Goal: Task Accomplishment & Management: Complete application form

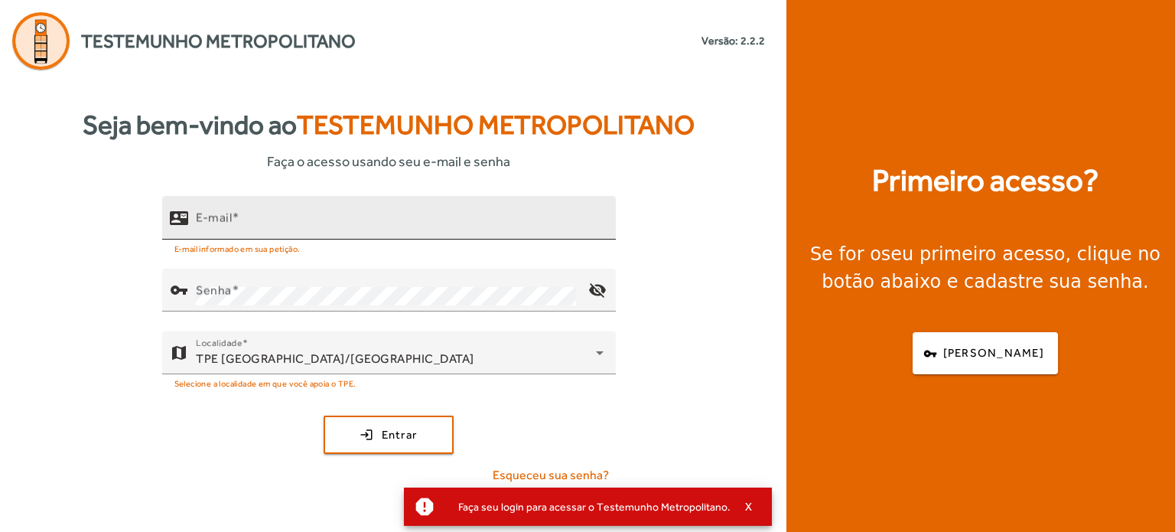
click at [239, 229] on input "E-mail" at bounding box center [400, 224] width 408 height 18
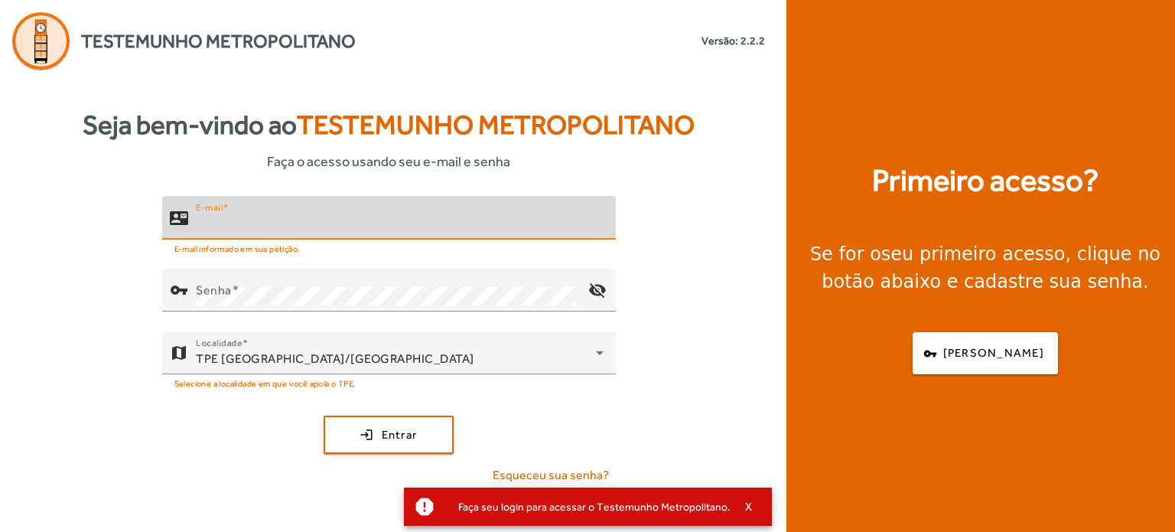
type input "**********"
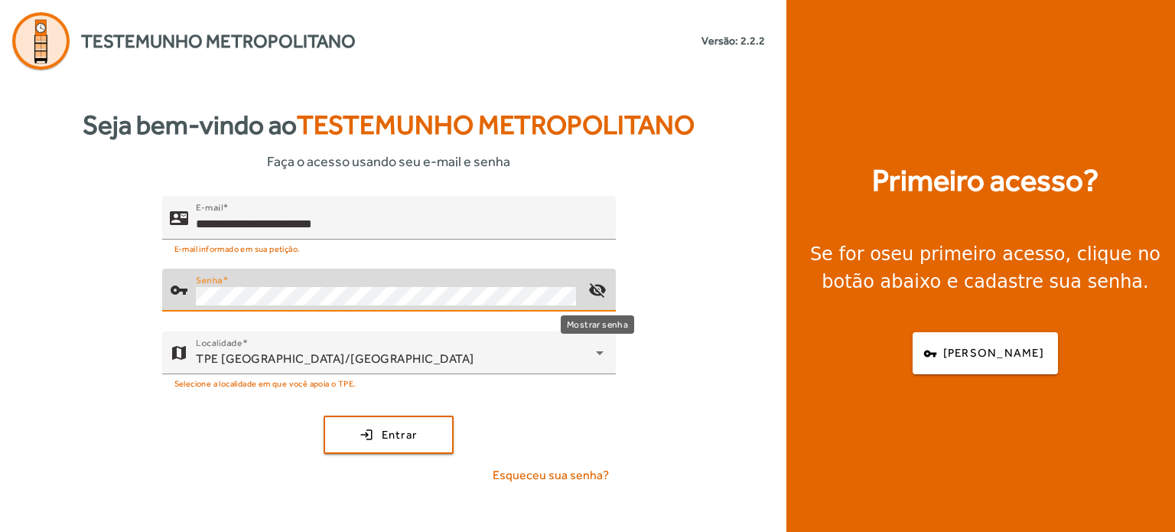
click at [603, 288] on mat-icon "visibility_off" at bounding box center [596, 290] width 37 height 37
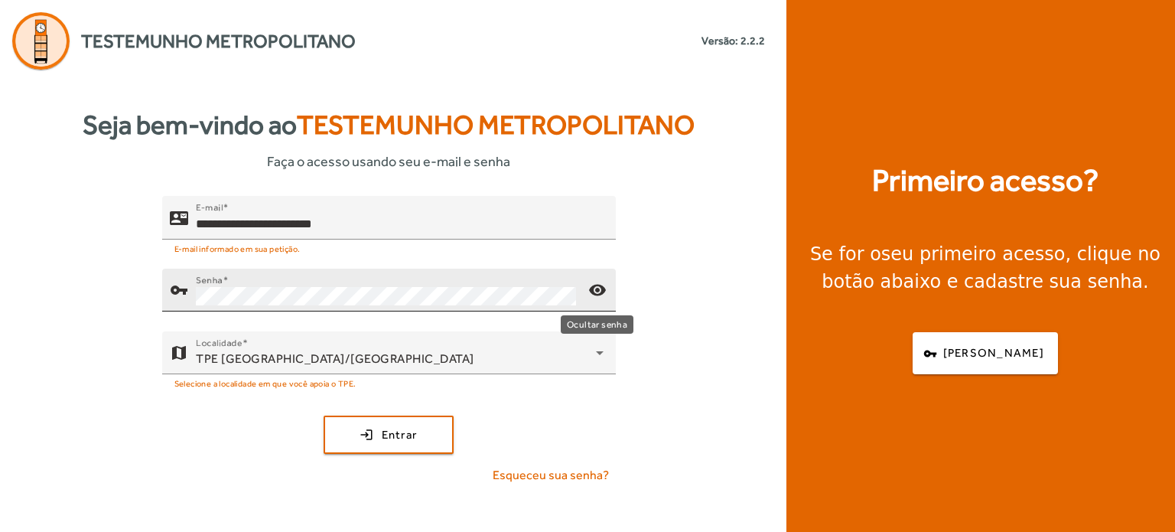
click at [602, 288] on mat-icon "visibility" at bounding box center [596, 290] width 37 height 37
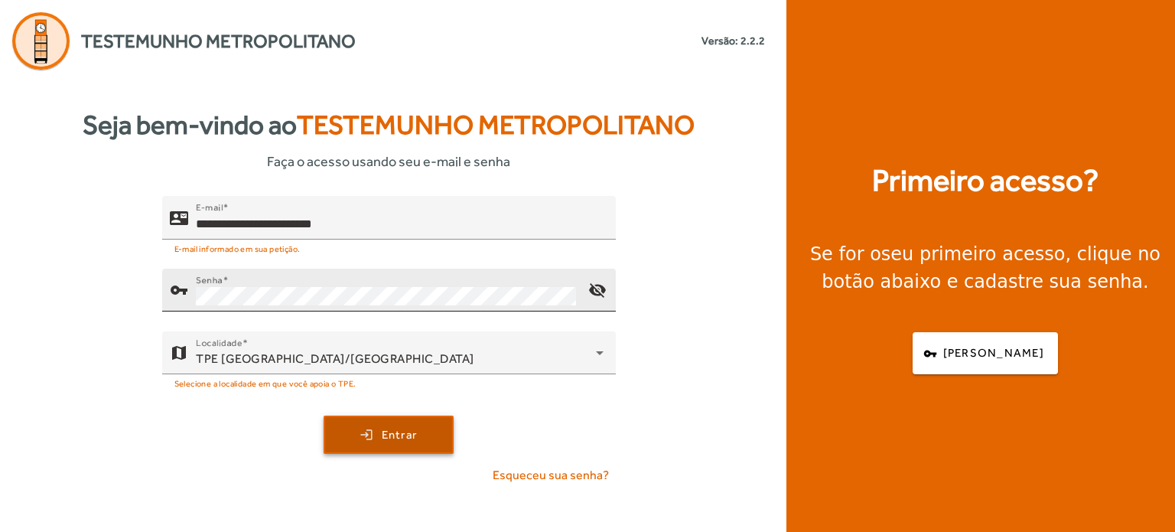
click at [394, 430] on span "Entrar" at bounding box center [400, 435] width 36 height 18
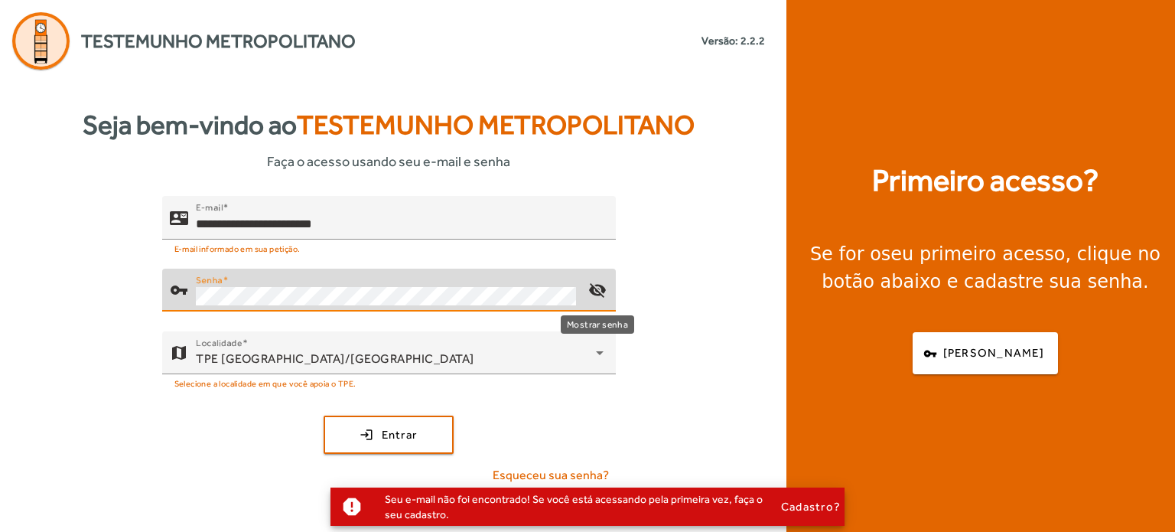
click at [595, 287] on mat-icon "visibility_off" at bounding box center [596, 290] width 37 height 37
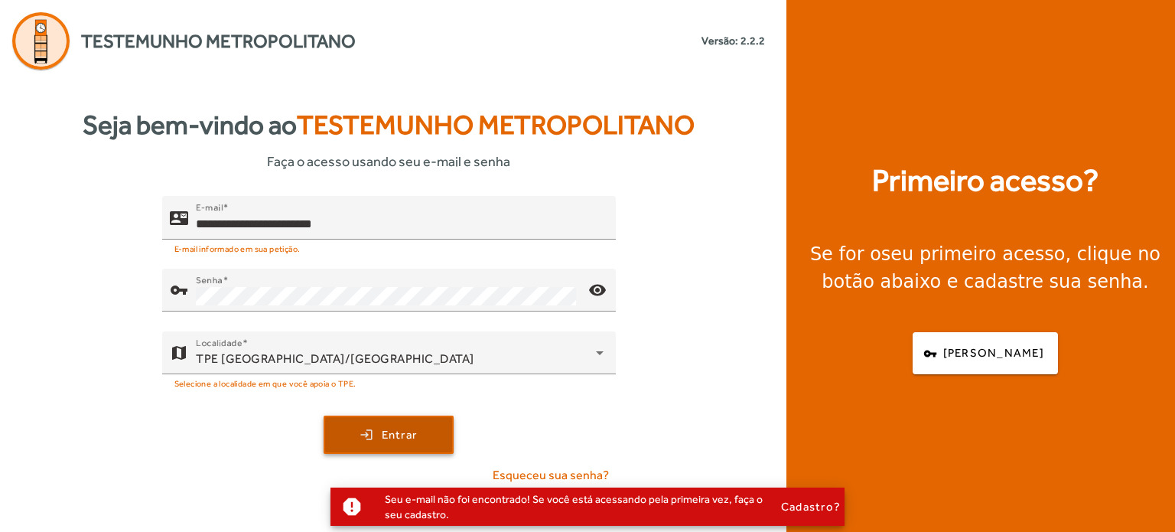
click at [398, 437] on span "Entrar" at bounding box center [400, 435] width 36 height 18
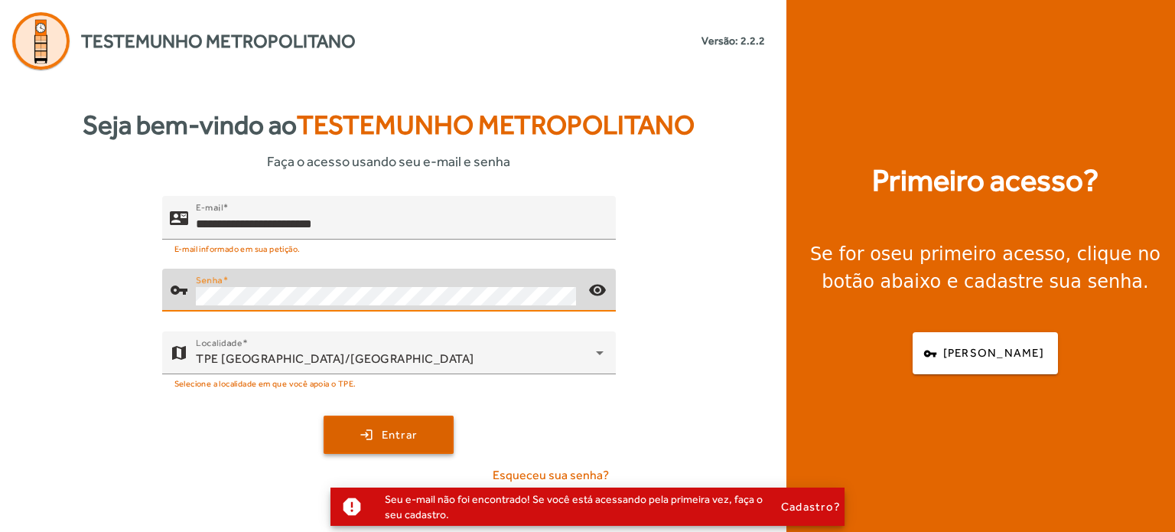
click at [402, 428] on span "Entrar" at bounding box center [400, 435] width 36 height 18
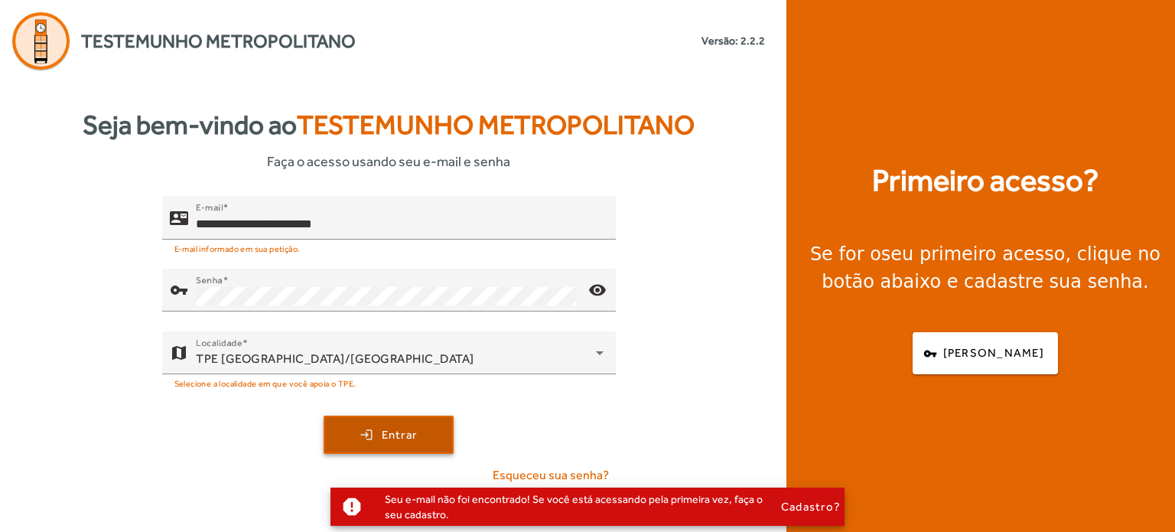
click at [395, 431] on span "Entrar" at bounding box center [400, 435] width 36 height 18
click at [87, 375] on div "**********" at bounding box center [388, 346] width 777 height 301
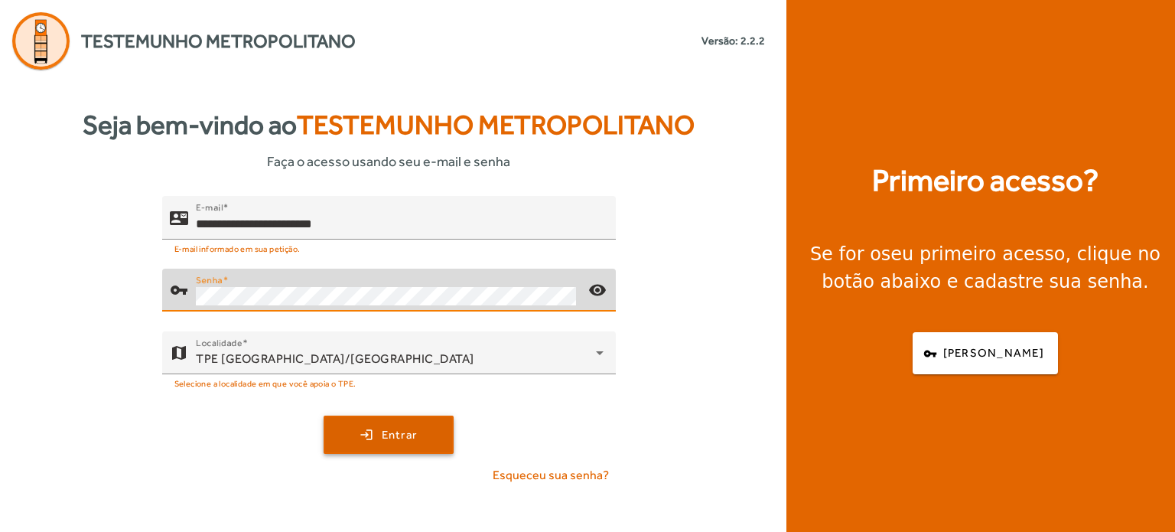
click at [394, 441] on span "Entrar" at bounding box center [400, 435] width 36 height 18
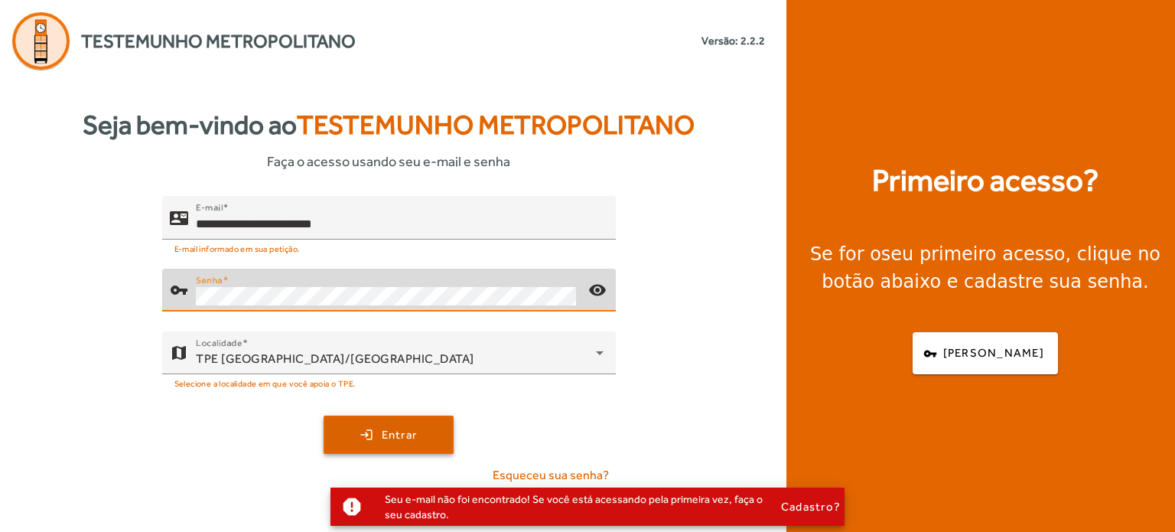
click at [408, 431] on span "Entrar" at bounding box center [400, 435] width 36 height 18
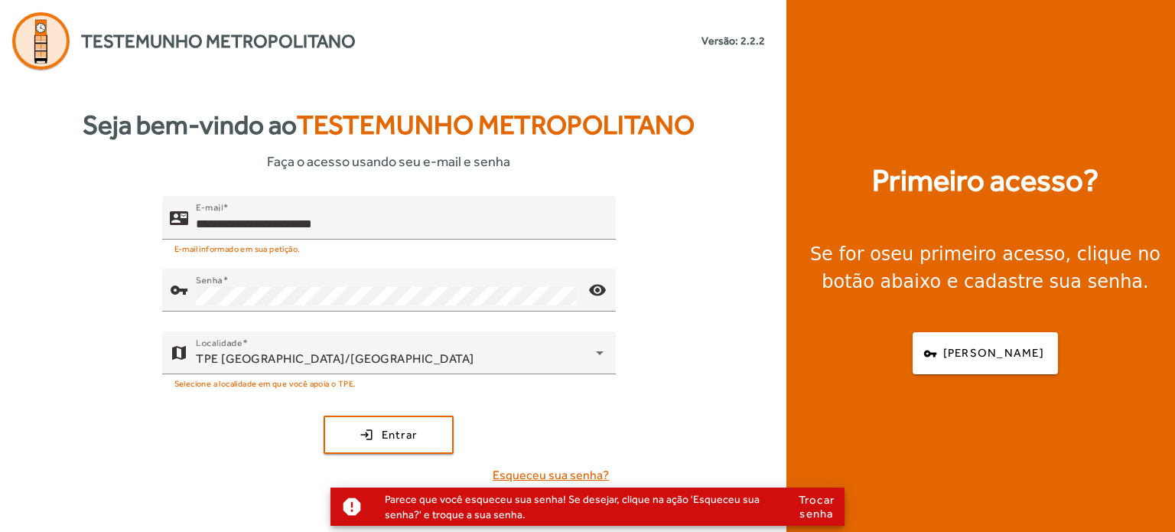
click at [590, 470] on span "Esqueceu sua senha?" at bounding box center [551, 475] width 116 height 18
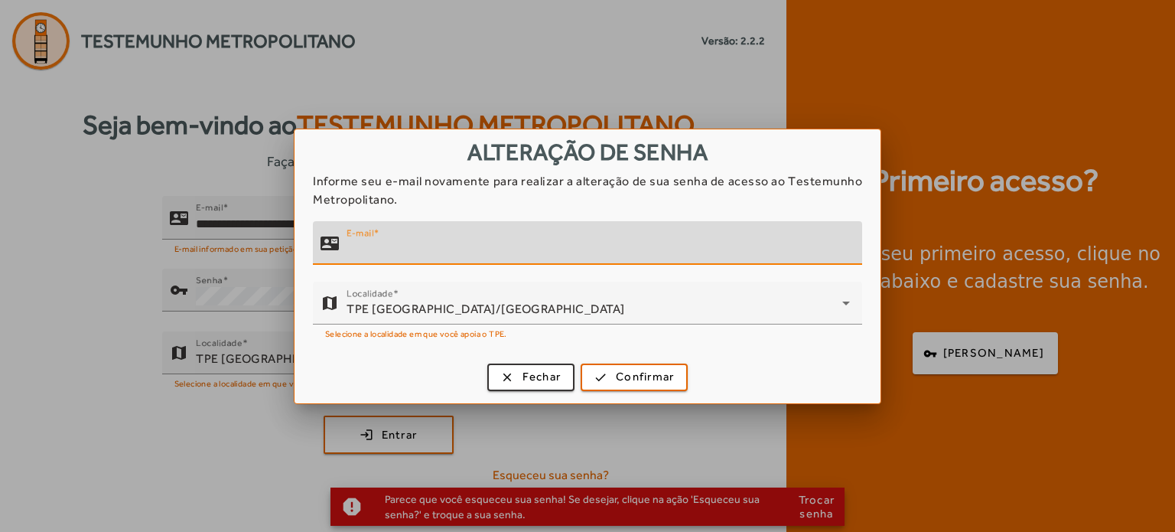
click at [467, 251] on input "E-mail" at bounding box center [597, 249] width 503 height 18
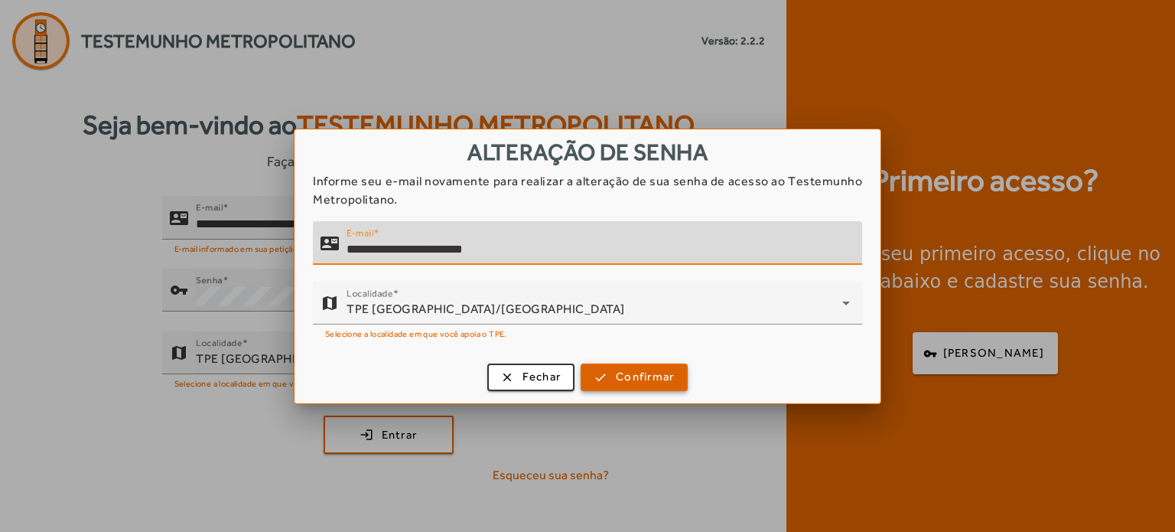
type input "**********"
click at [640, 369] on span "Confirmar" at bounding box center [645, 377] width 58 height 18
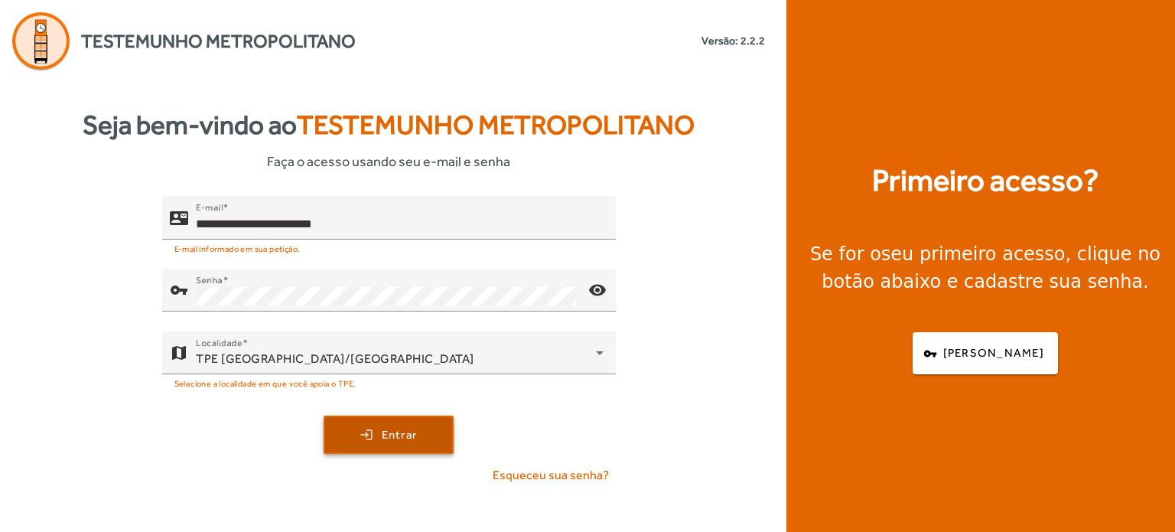
click at [405, 429] on span "Entrar" at bounding box center [400, 435] width 36 height 18
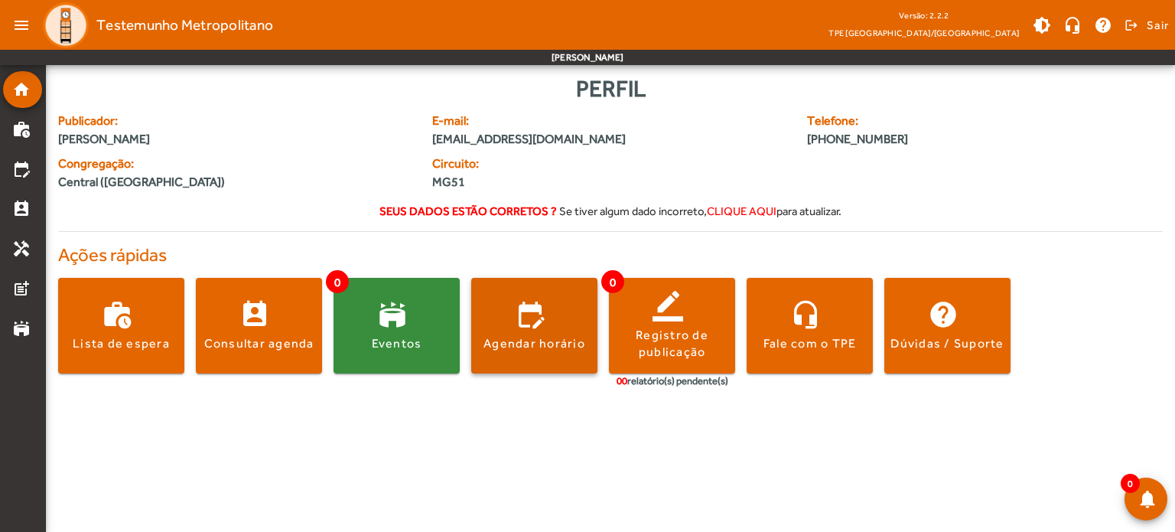
click at [525, 322] on span at bounding box center [534, 325] width 126 height 37
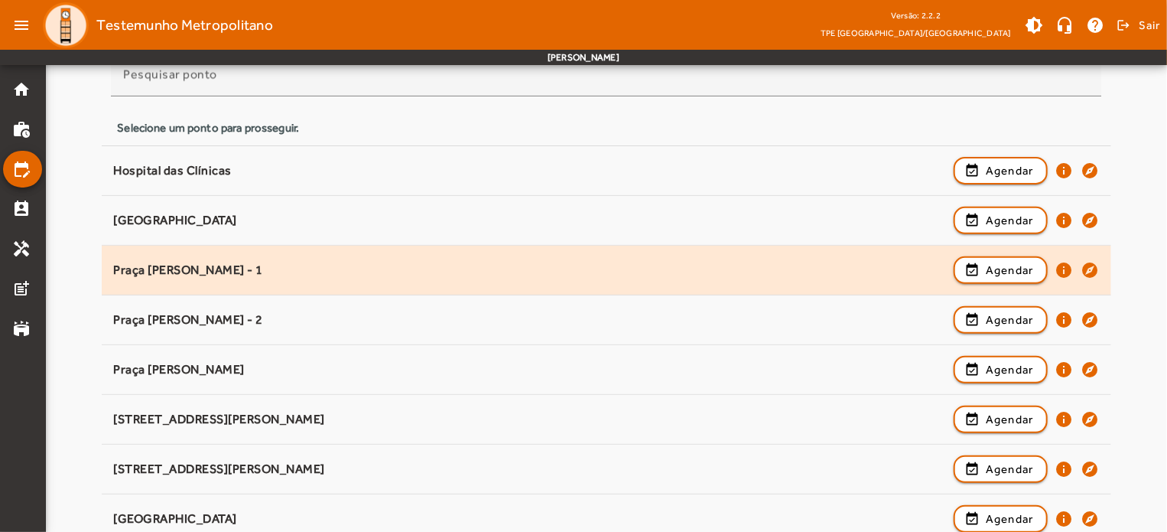
scroll to position [229, 0]
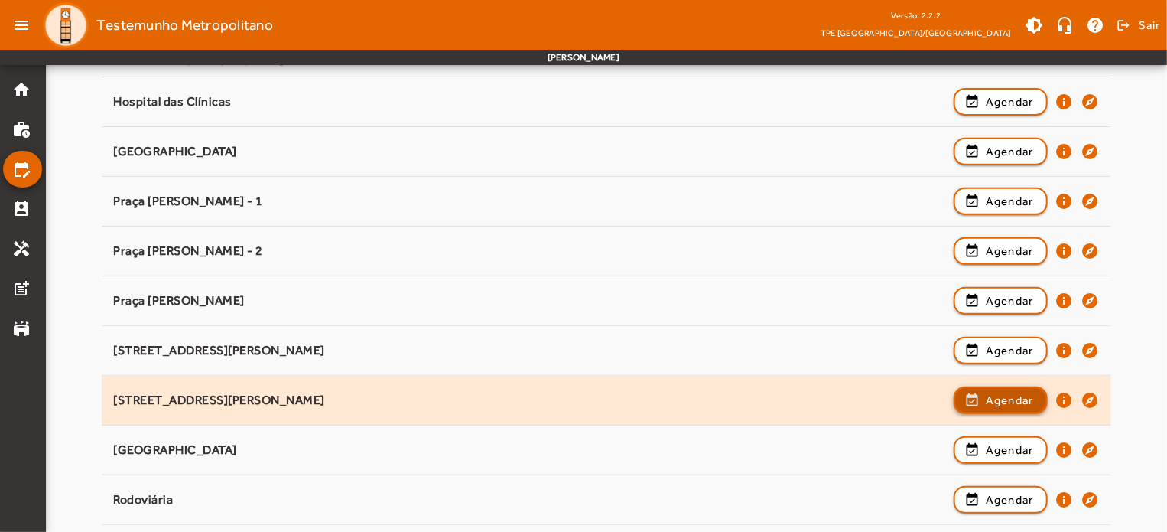
click at [977, 408] on span "button" at bounding box center [1000, 400] width 91 height 37
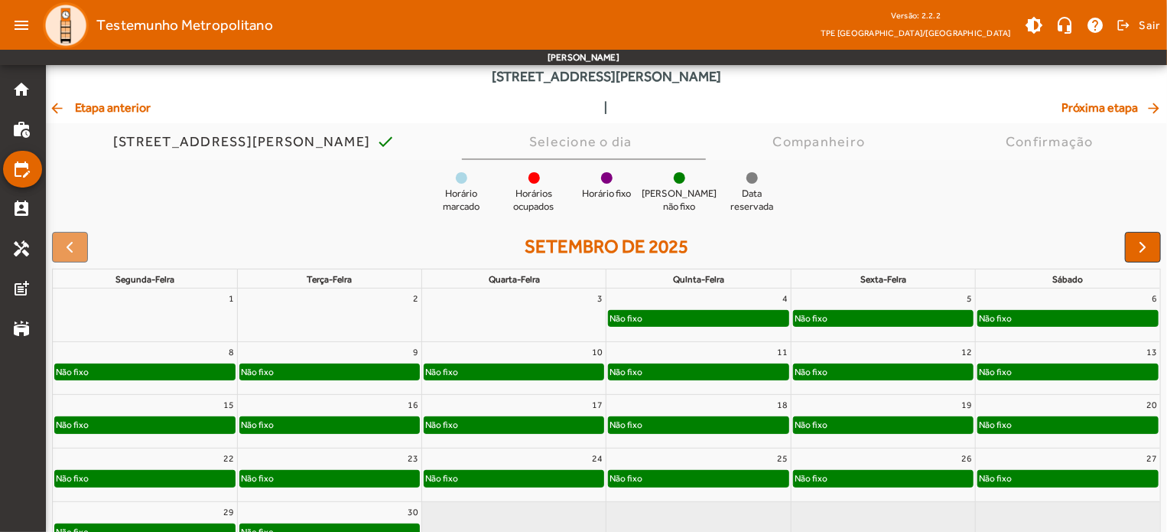
scroll to position [145, 0]
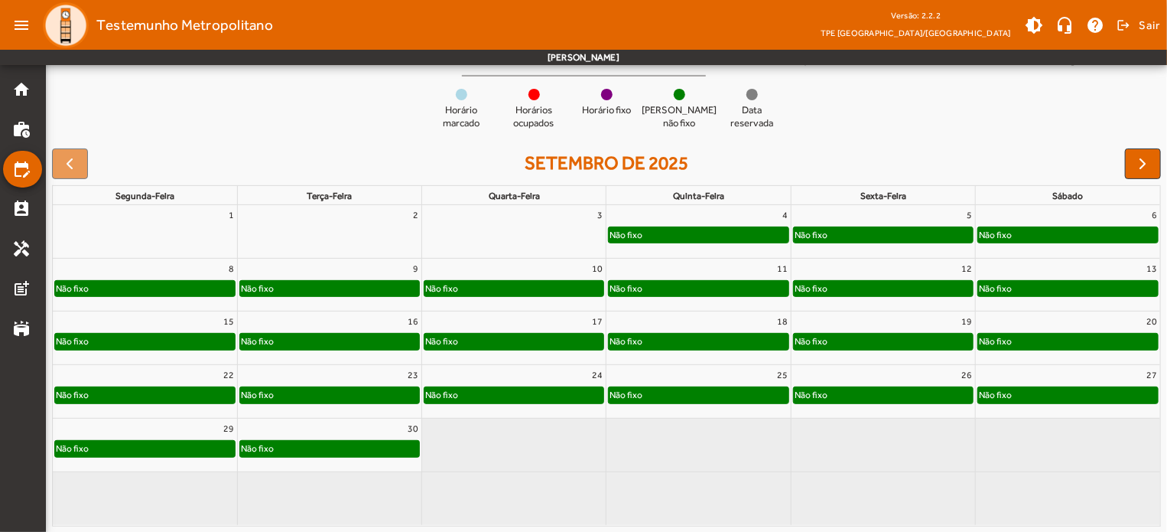
click at [355, 291] on div "Não fixo" at bounding box center [329, 288] width 179 height 15
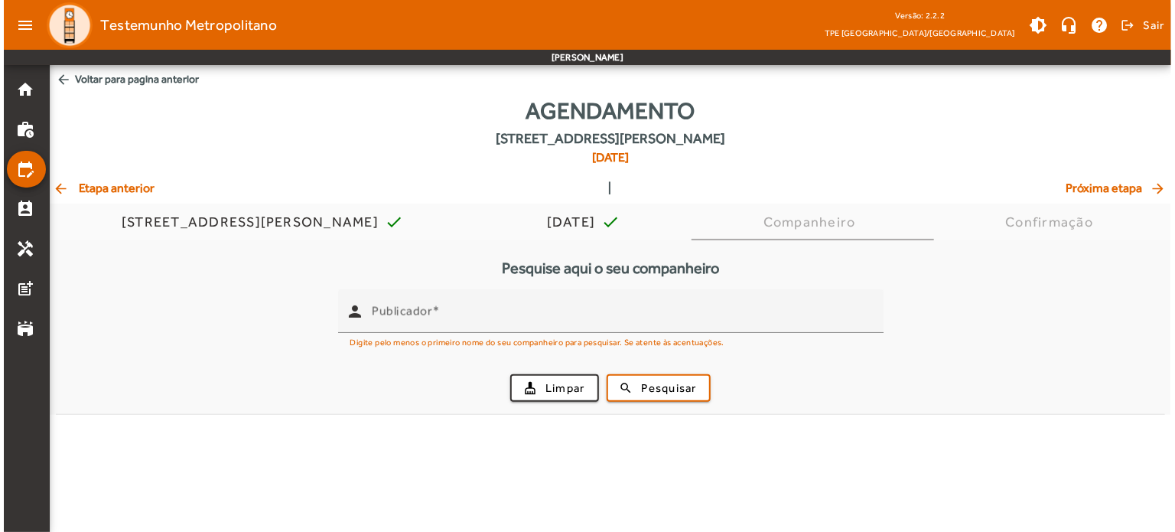
scroll to position [0, 0]
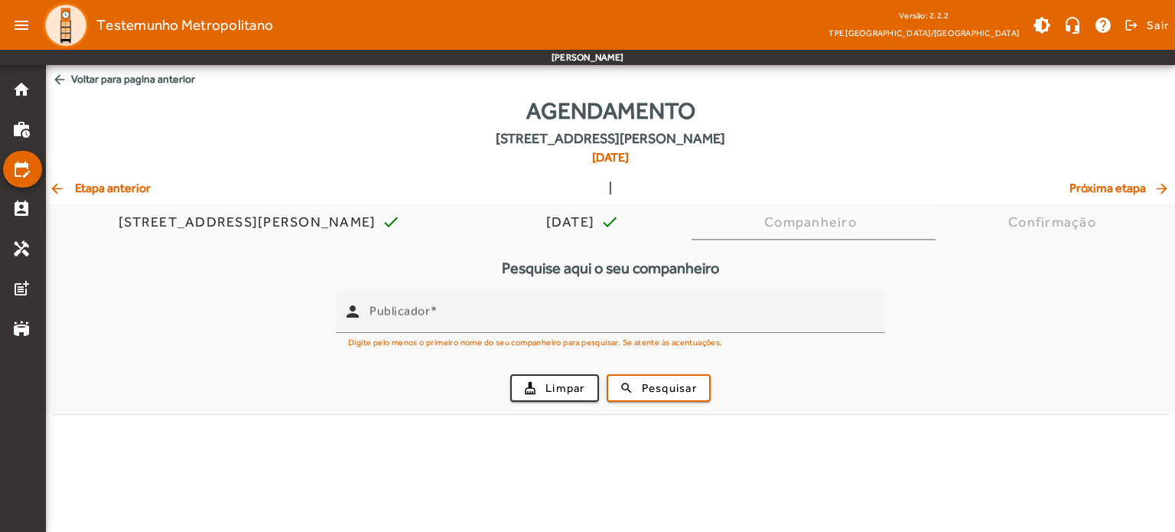
click at [1057, 225] on div "Confirmação" at bounding box center [1055, 221] width 94 height 15
click at [774, 229] on span "Companheiro" at bounding box center [813, 221] width 99 height 37
click at [1132, 27] on span at bounding box center [1145, 25] width 47 height 37
